Goal: Information Seeking & Learning: Learn about a topic

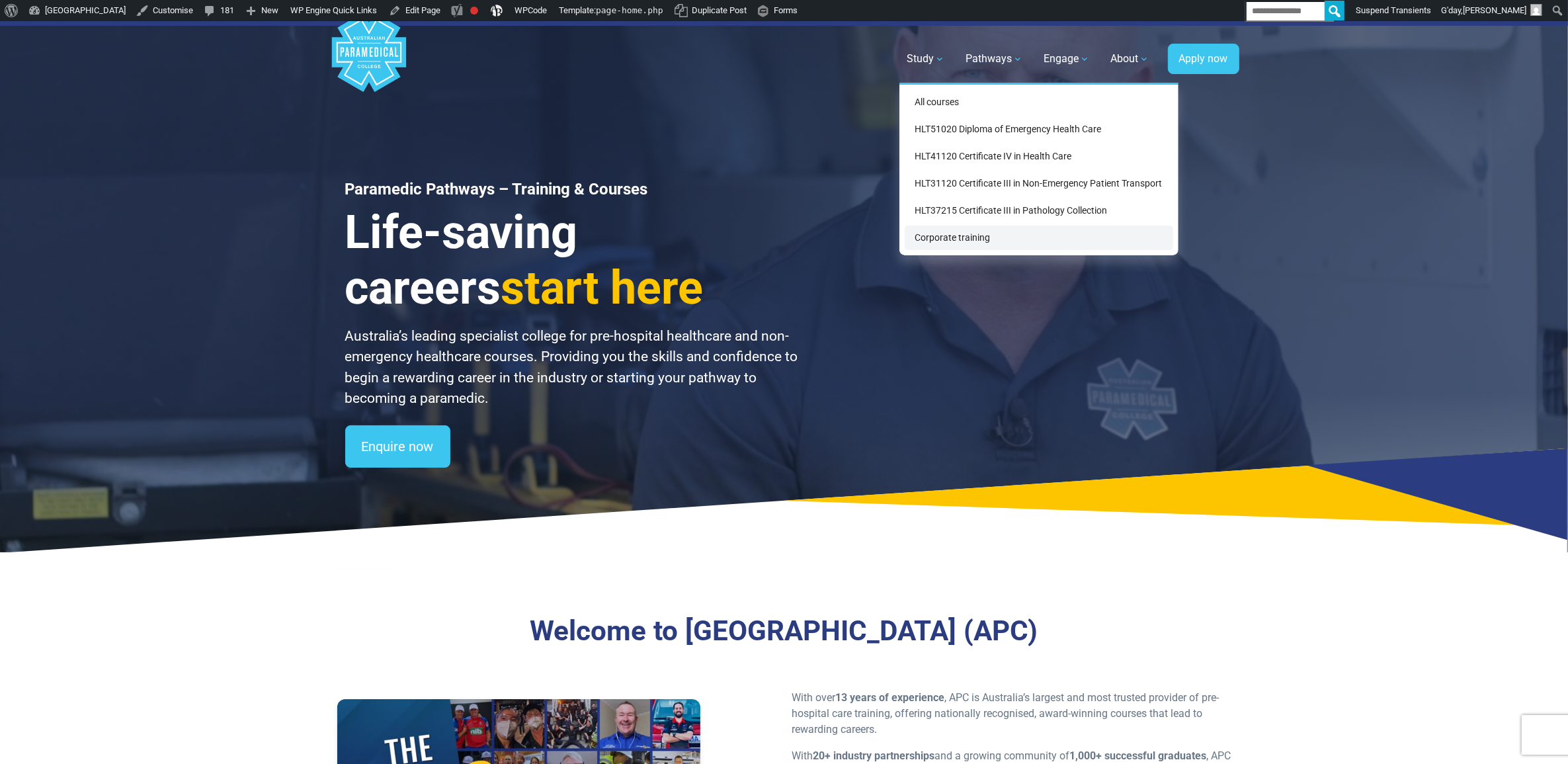
click at [946, 244] on link "Corporate training" at bounding box center [1038, 238] width 269 height 25
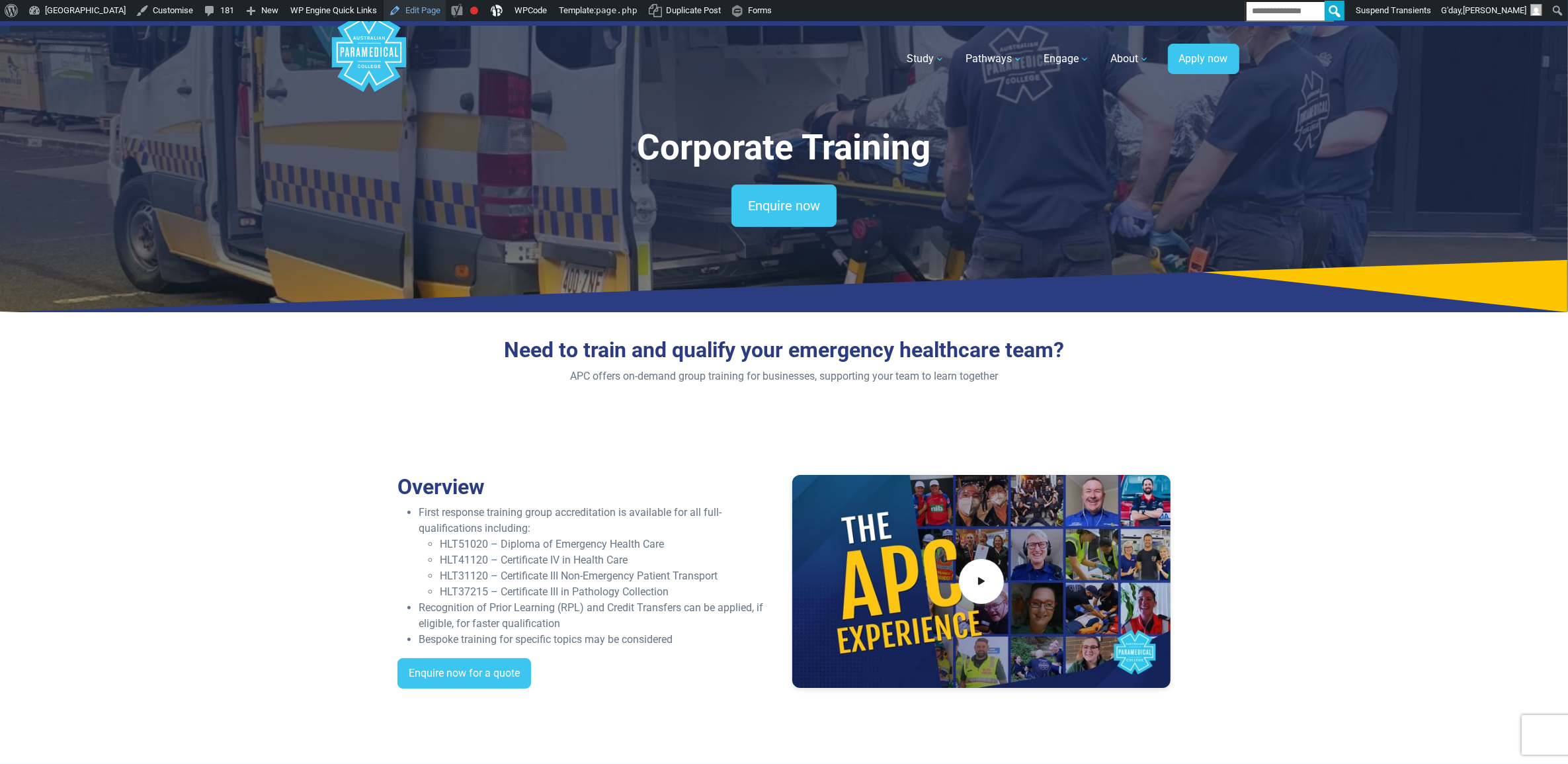
click at [446, 8] on link "Edit Page" at bounding box center [415, 11] width 62 height 21
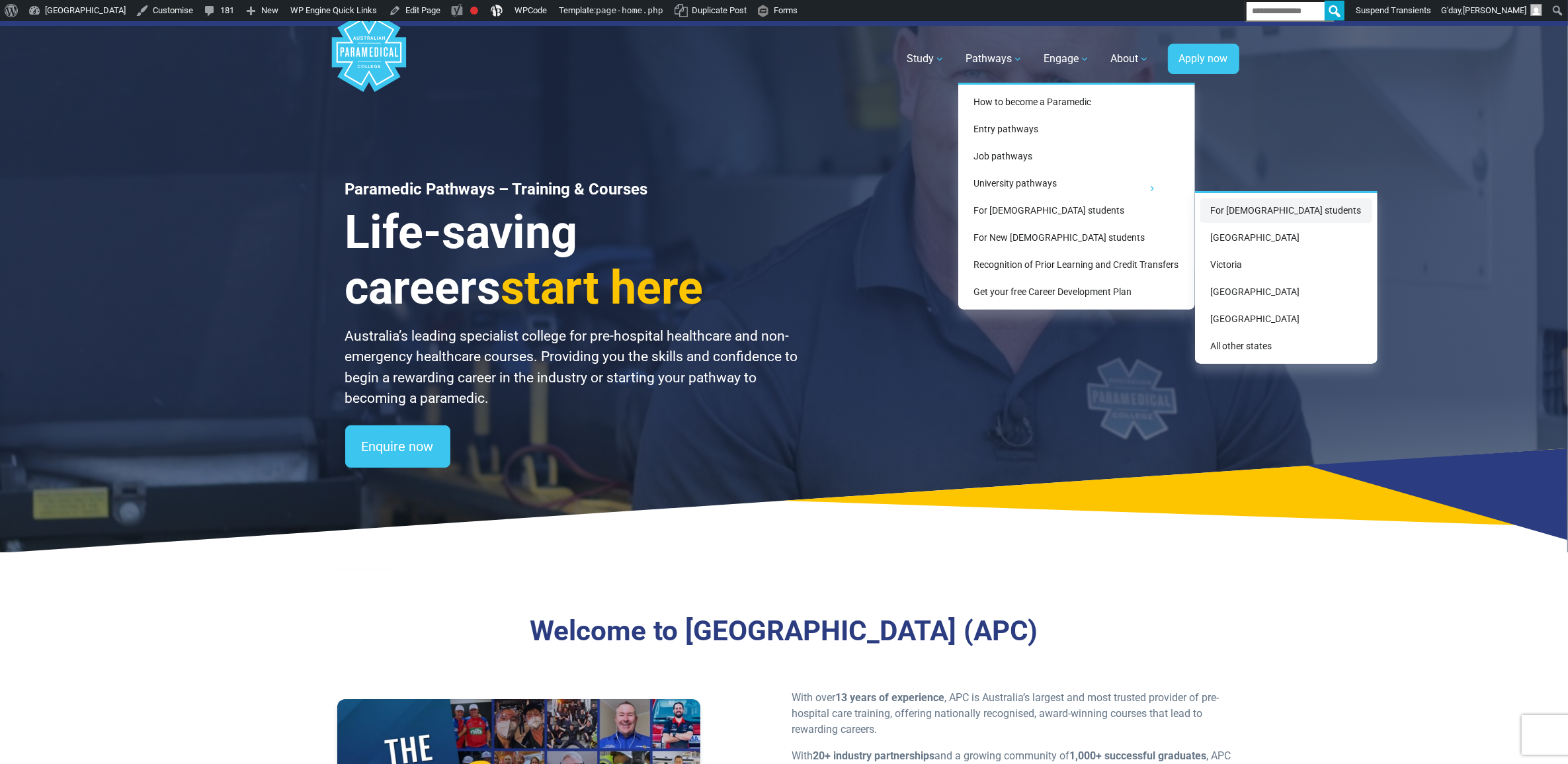
click at [1218, 216] on link "For [DEMOGRAPHIC_DATA] students" at bounding box center [1286, 210] width 172 height 25
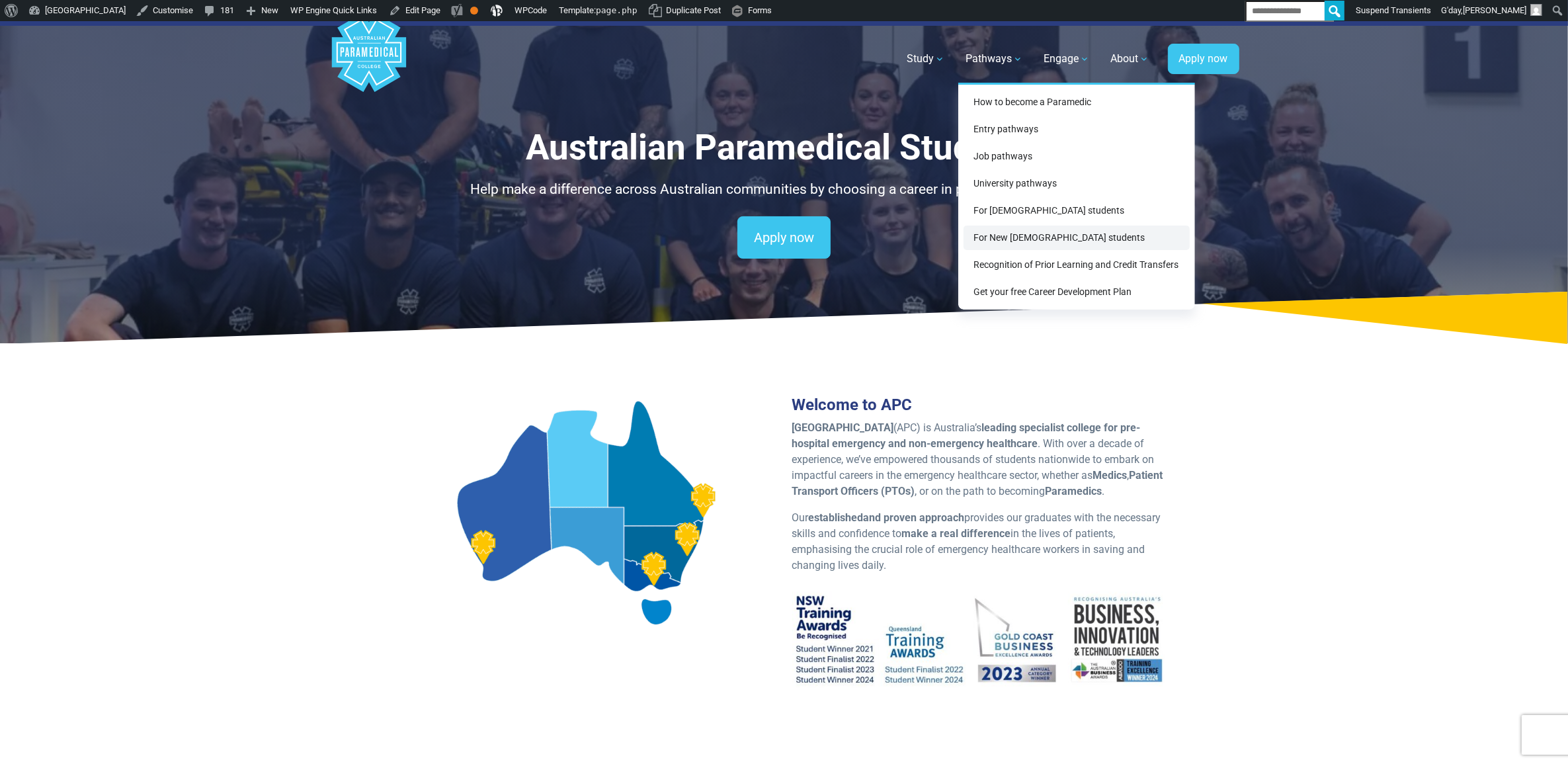
click at [1044, 244] on link "For New [DEMOGRAPHIC_DATA] students" at bounding box center [1076, 238] width 226 height 25
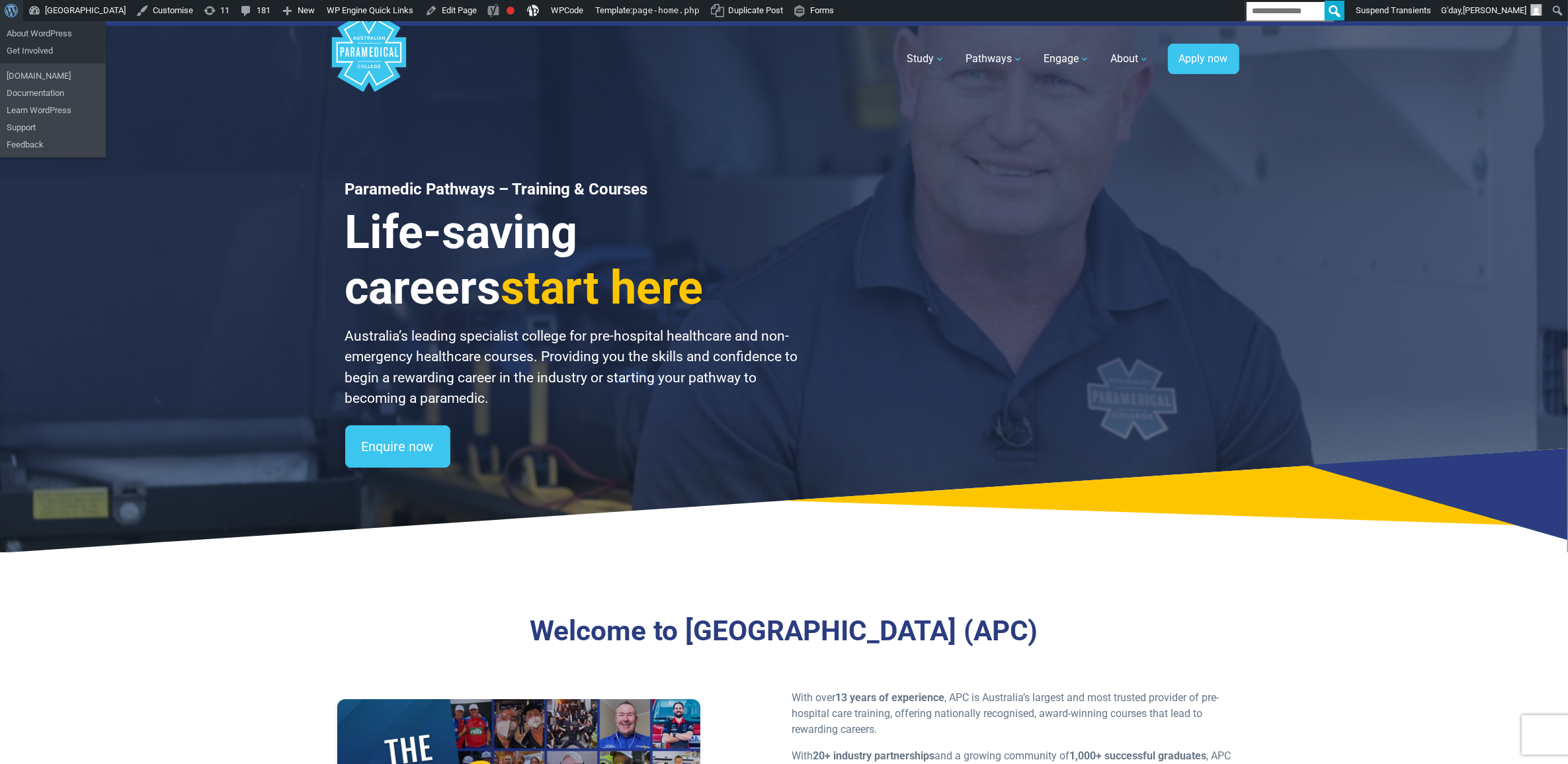
click at [8, 10] on span "Toolbar" at bounding box center [9, 9] width 10 height 19
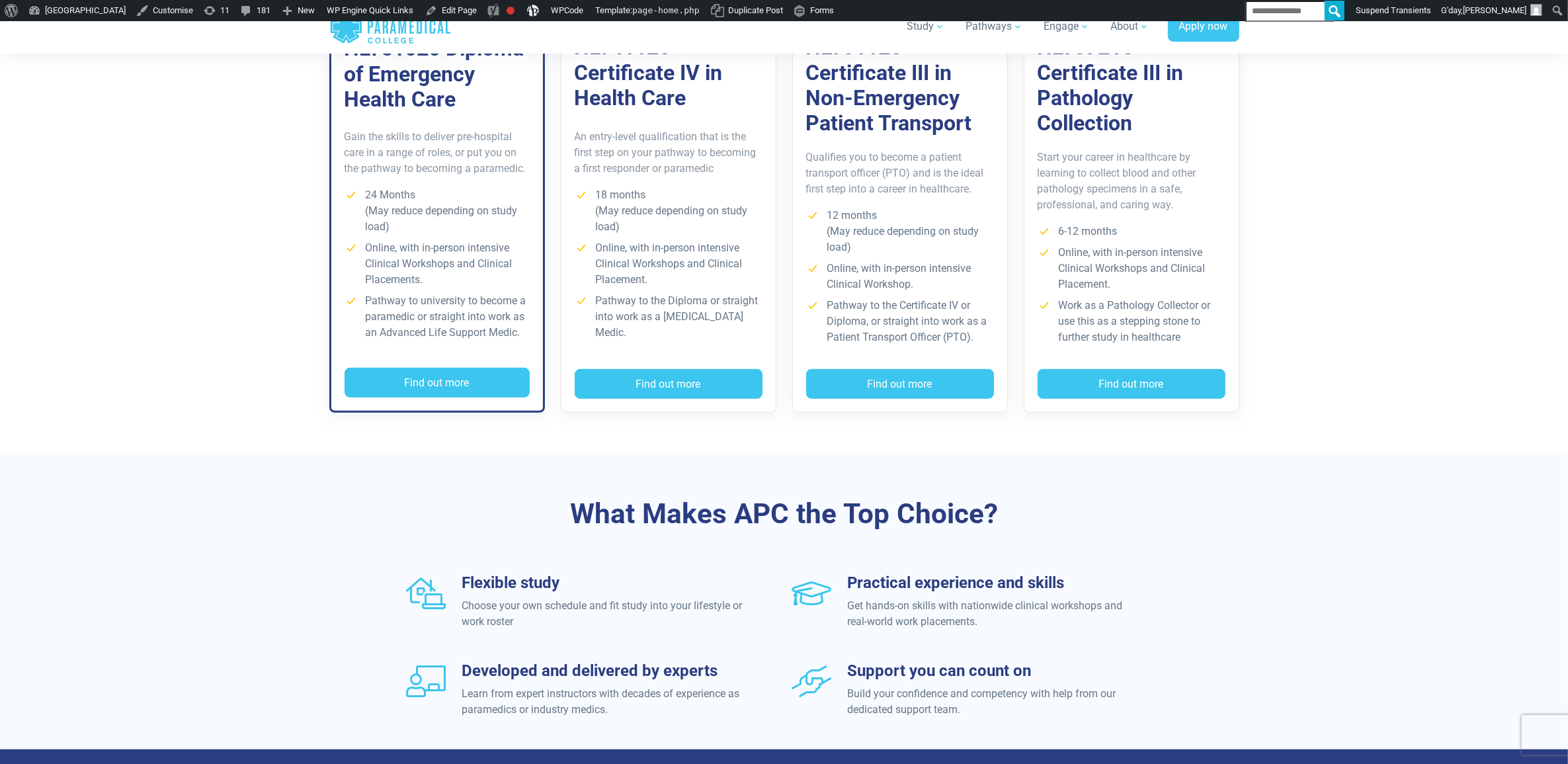
scroll to position [1158, 0]
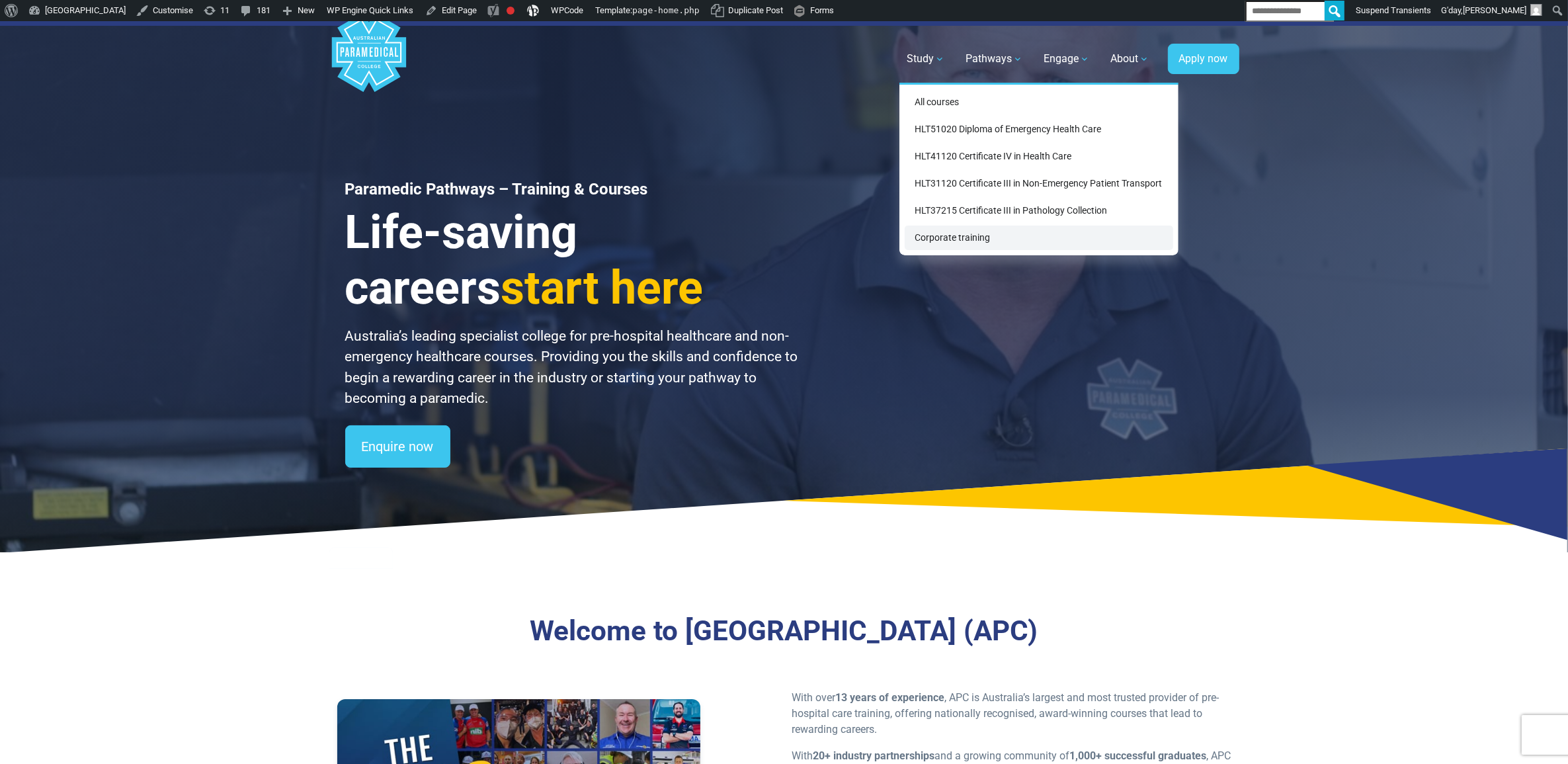
click at [938, 233] on link "Corporate training" at bounding box center [1038, 238] width 269 height 25
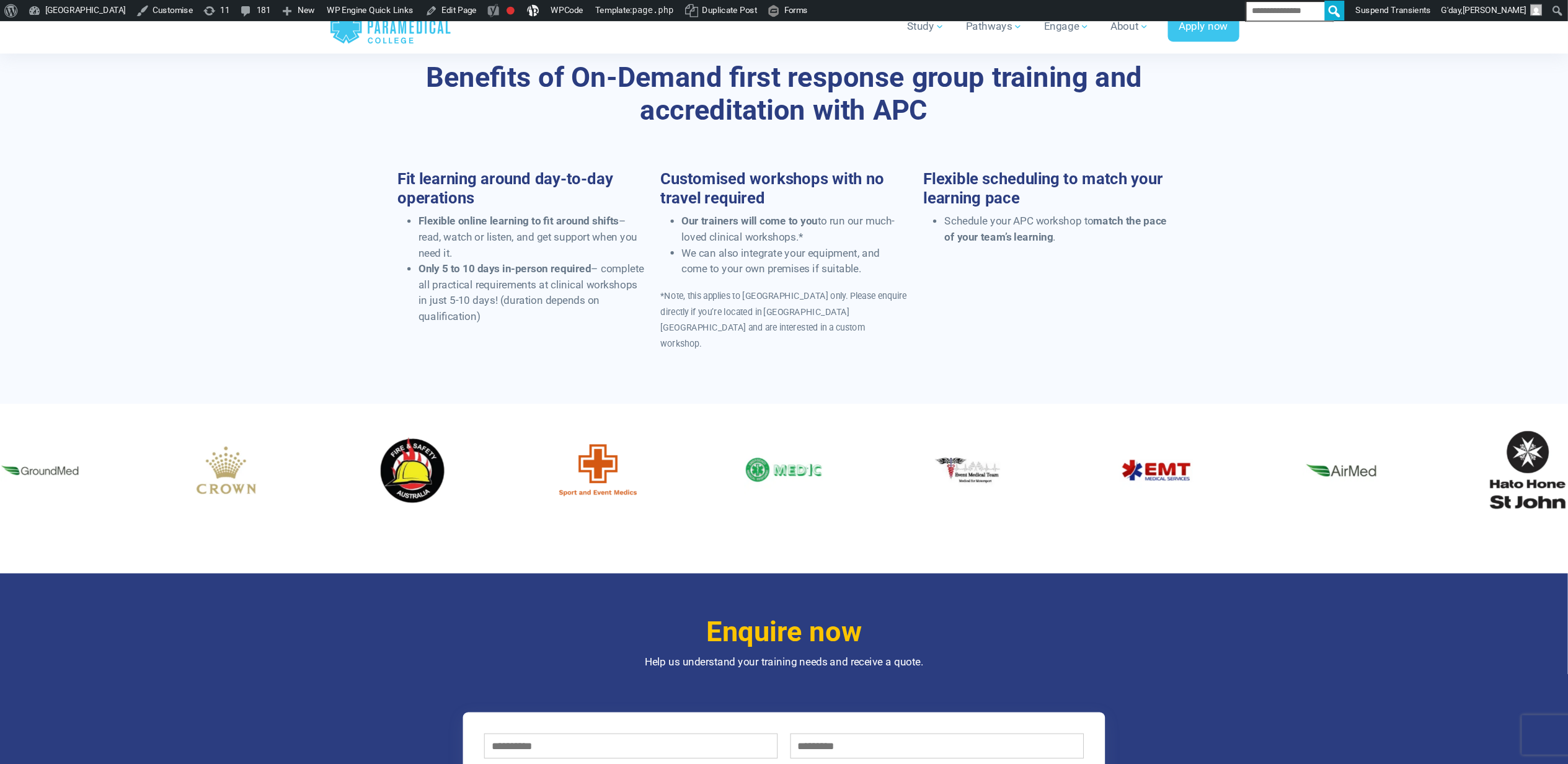
scroll to position [697, 0]
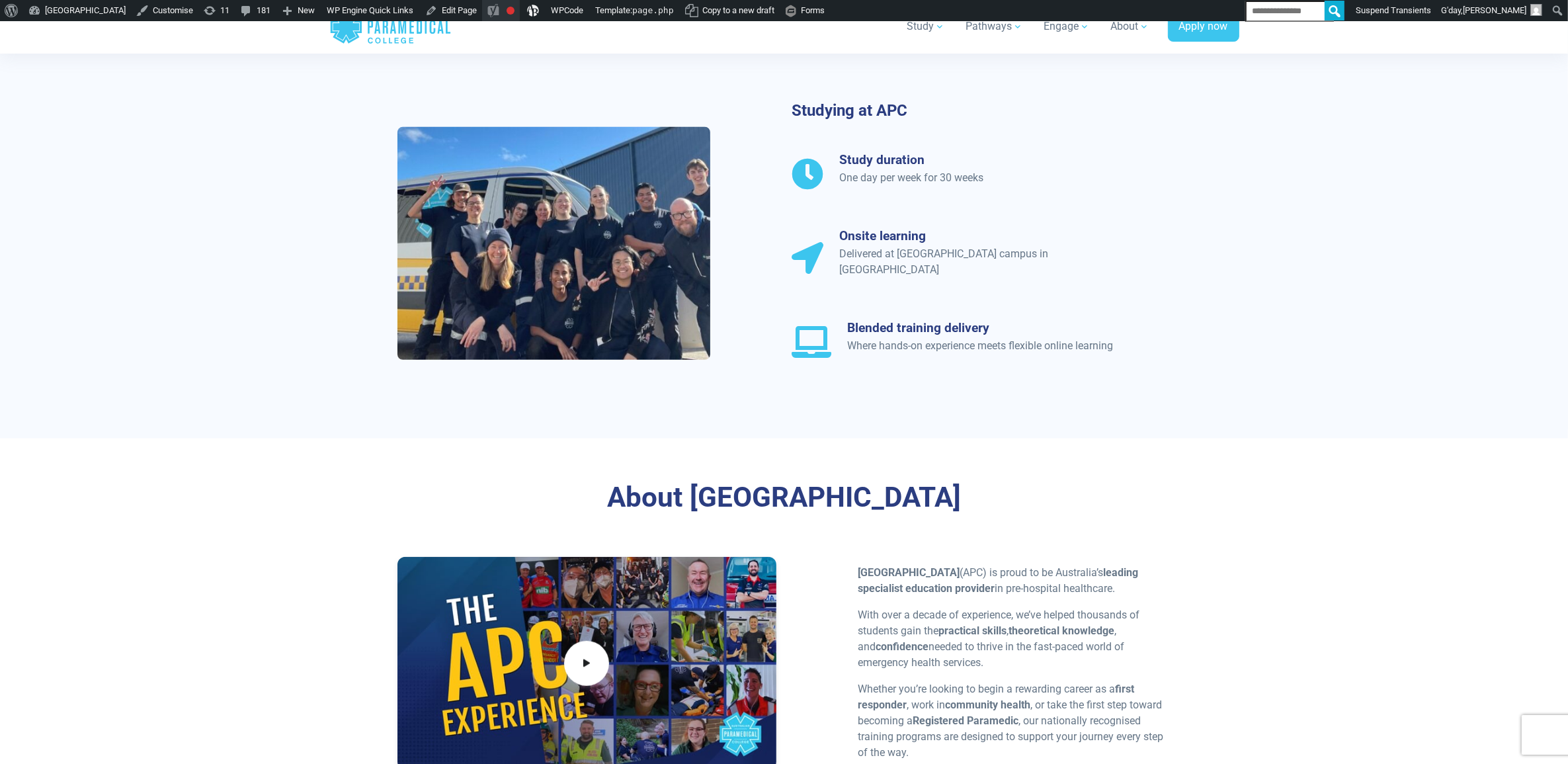
scroll to position [1075, 0]
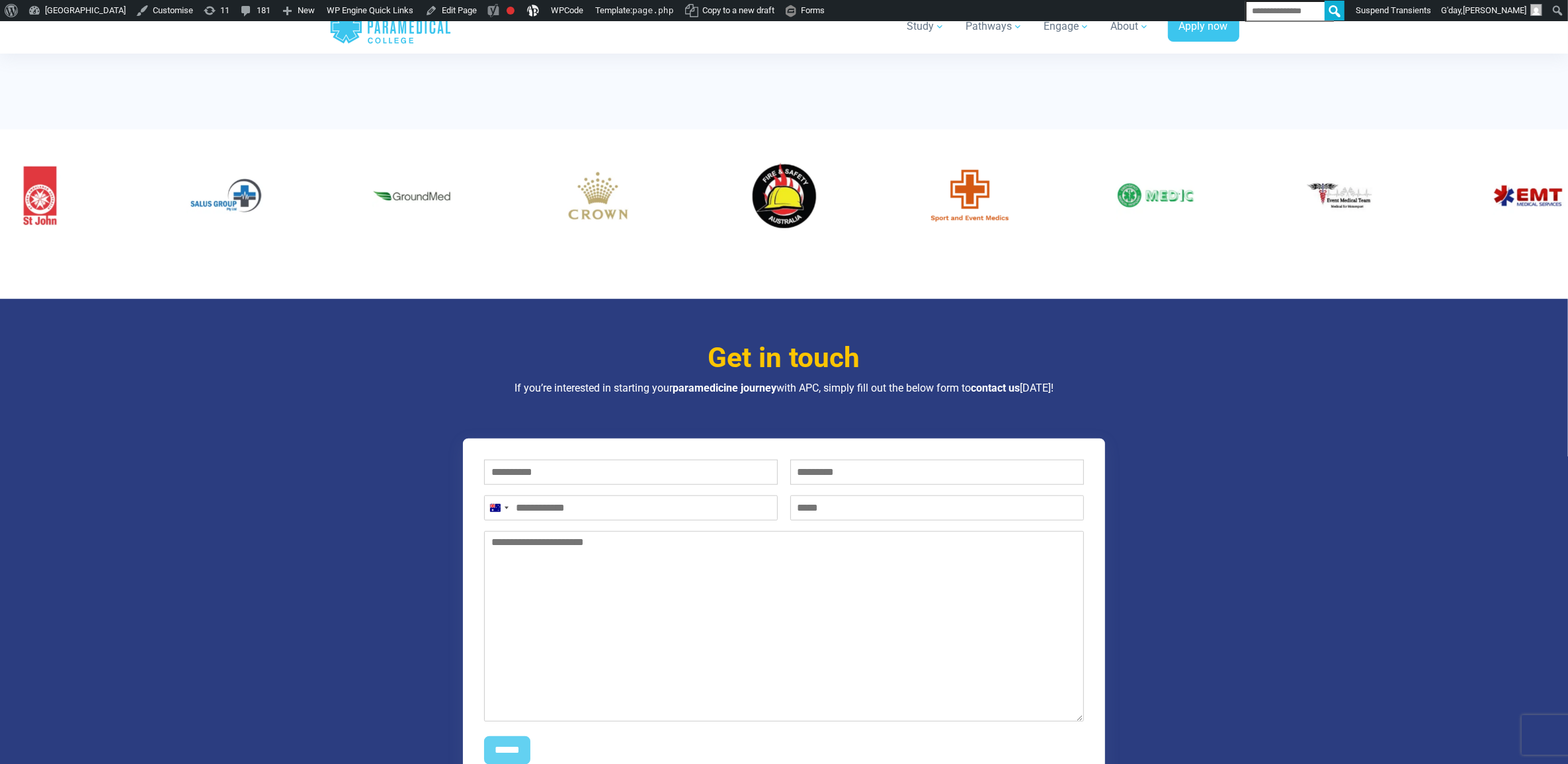
scroll to position [1406, 0]
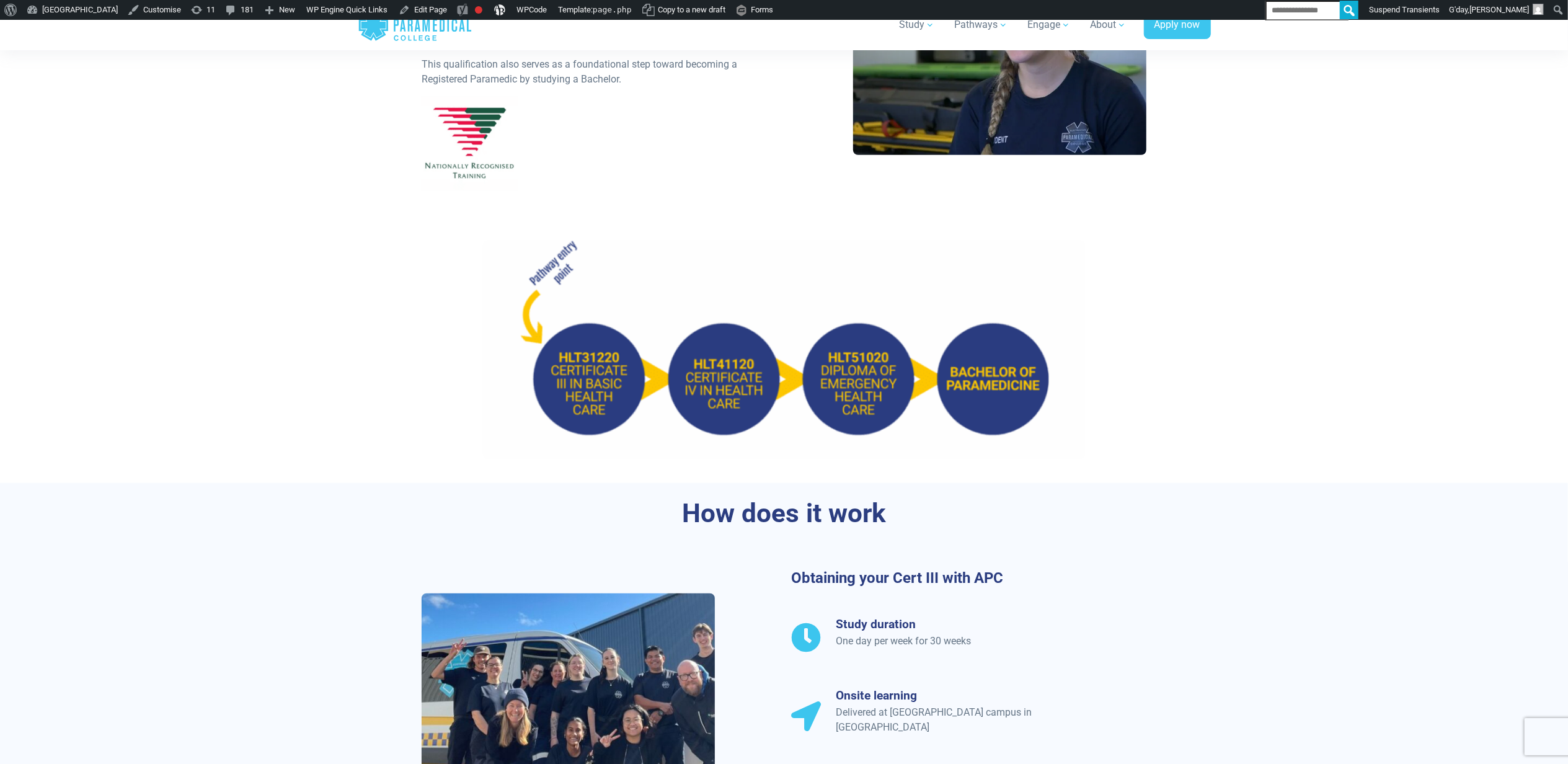
scroll to position [542, 0]
